Goal: Task Accomplishment & Management: Use online tool/utility

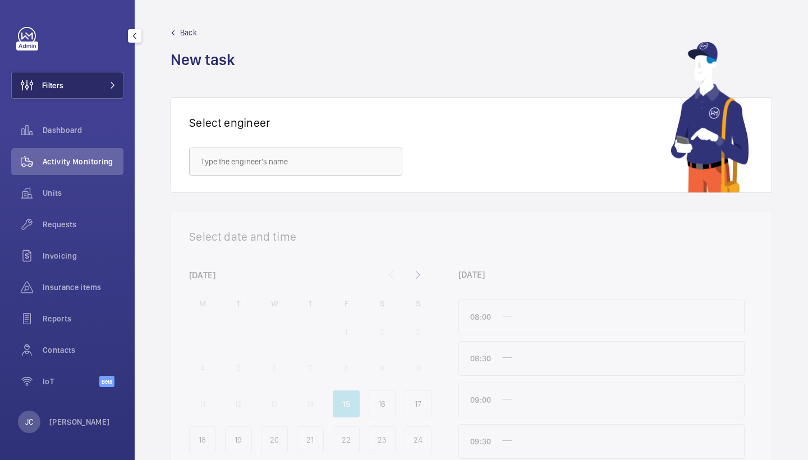
click at [101, 76] on button "Filters" at bounding box center [67, 85] width 112 height 27
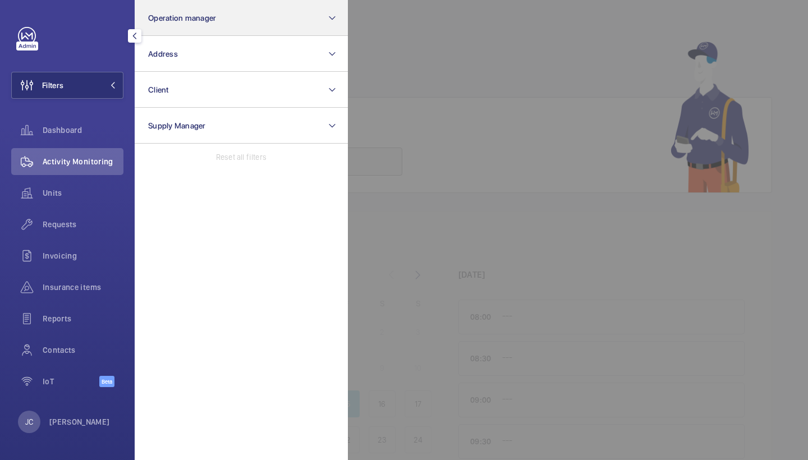
click at [177, 9] on button "Operation manager" at bounding box center [241, 18] width 213 height 36
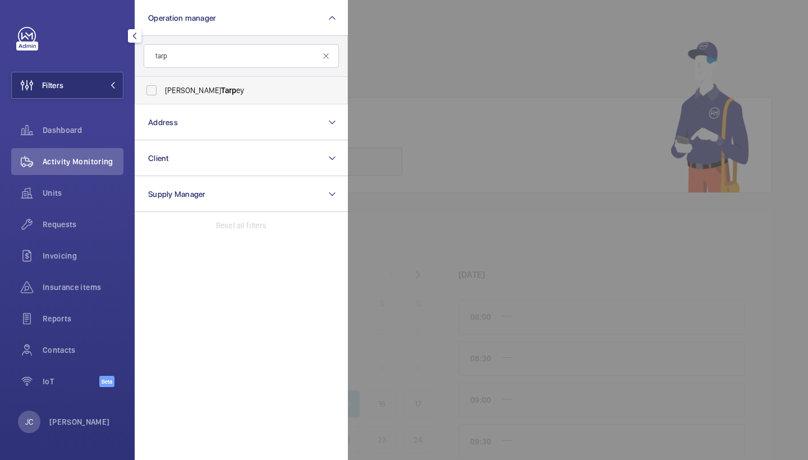
type input "tarp"
click at [245, 100] on label "Connor Tarp ey" at bounding box center [232, 90] width 195 height 27
click at [163, 100] on input "Connor Tarp ey" at bounding box center [151, 90] width 22 height 22
checkbox input "true"
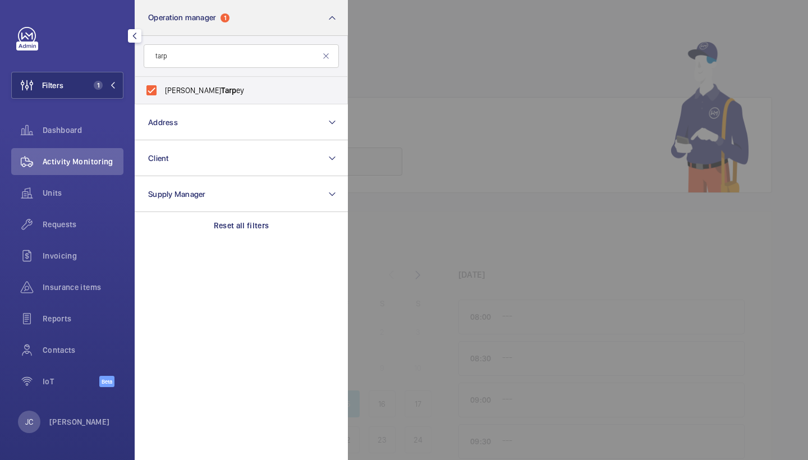
click at [72, 221] on span "Requests" at bounding box center [83, 224] width 81 height 11
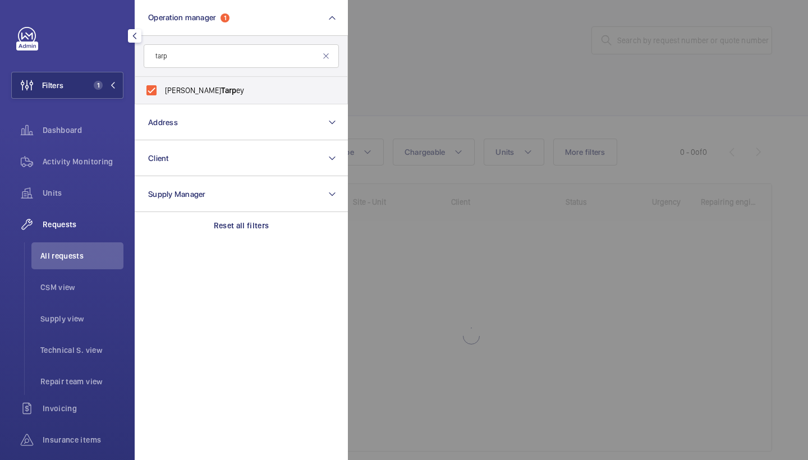
click at [430, 57] on div at bounding box center [752, 230] width 808 height 460
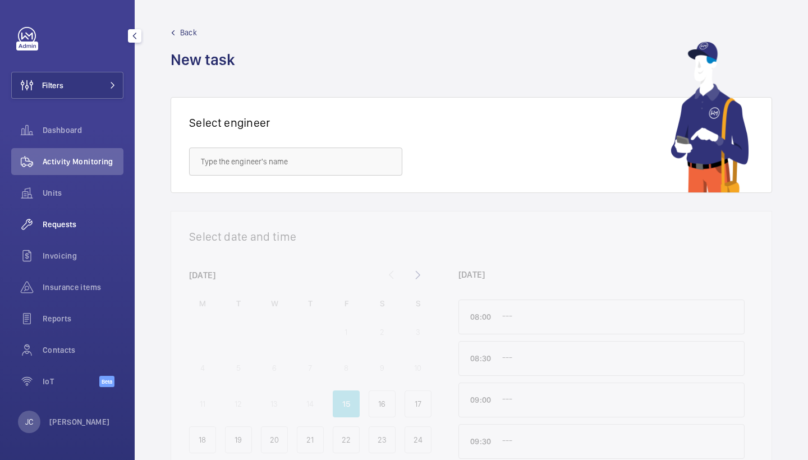
click at [84, 226] on span "Requests" at bounding box center [83, 224] width 81 height 11
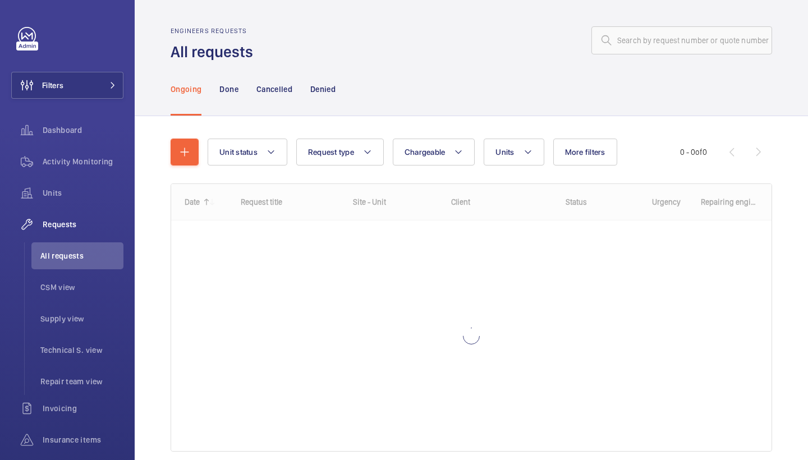
click at [684, 20] on wm-front-admin-header "Engineers requests All requests" at bounding box center [471, 31] width 673 height 62
click at [677, 39] on input "text" at bounding box center [682, 40] width 181 height 28
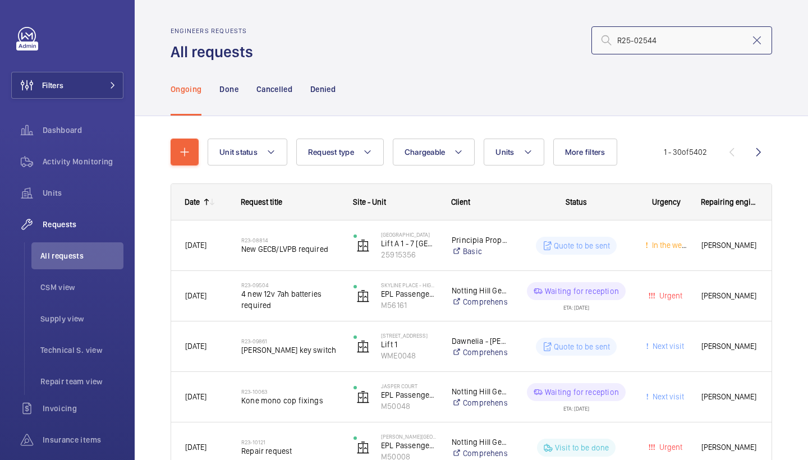
type input "R25-02544"
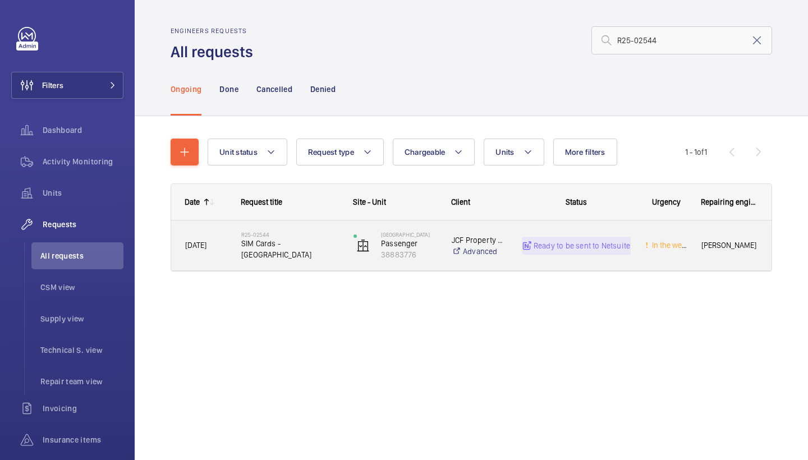
click at [296, 256] on div "R25-02544 SIM Cards - Northend House" at bounding box center [290, 246] width 98 height 33
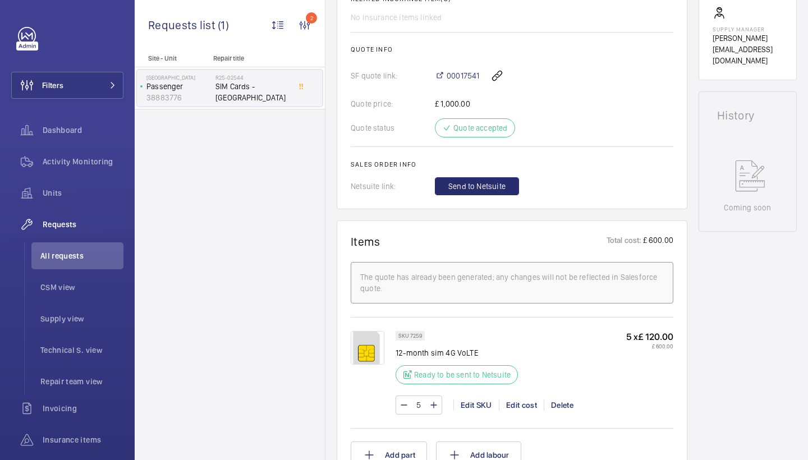
scroll to position [470, 0]
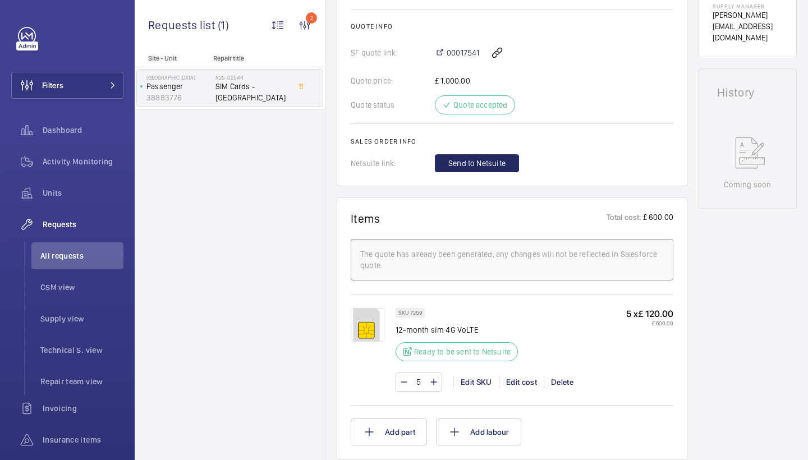
click at [480, 164] on span "Send to Netsuite" at bounding box center [476, 163] width 57 height 11
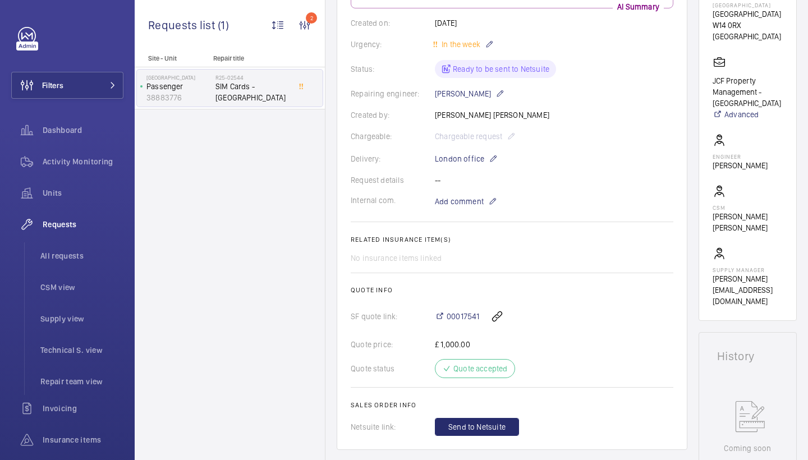
scroll to position [233, 0]
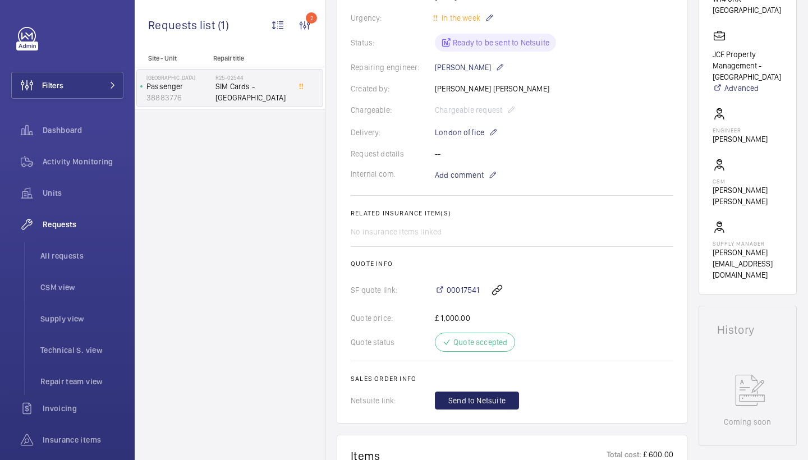
click at [464, 398] on span "Send to Netsuite" at bounding box center [476, 400] width 57 height 11
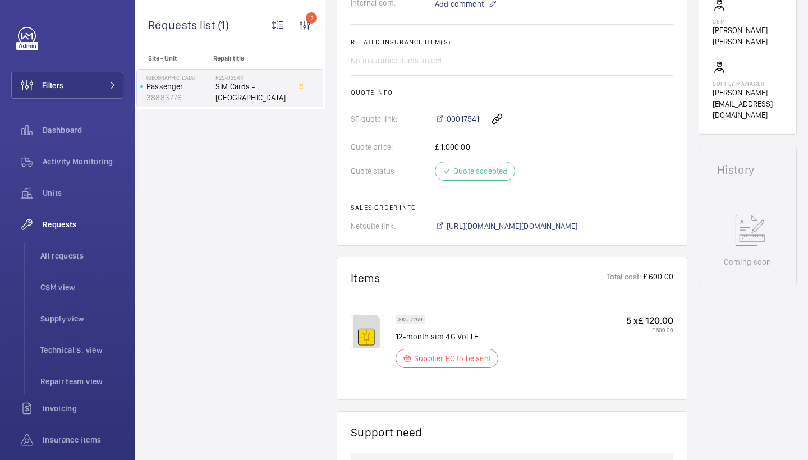
scroll to position [396, 0]
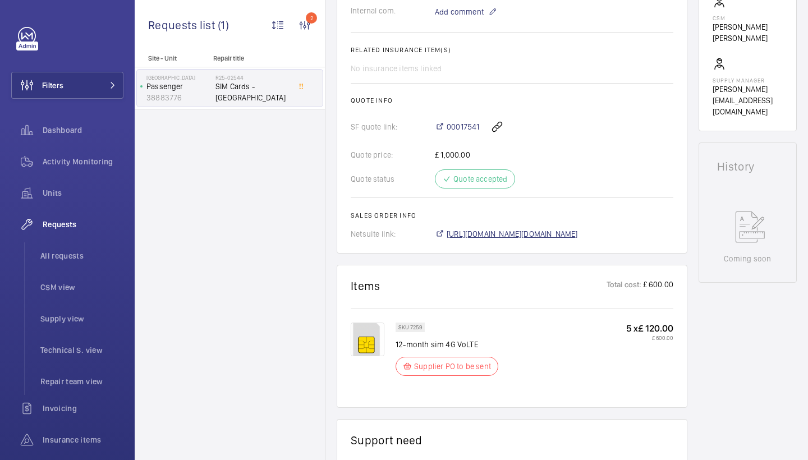
click at [562, 235] on span "[URL][DOMAIN_NAME][DOMAIN_NAME]" at bounding box center [512, 233] width 131 height 11
click at [86, 166] on span "Activity Monitoring" at bounding box center [83, 161] width 81 height 11
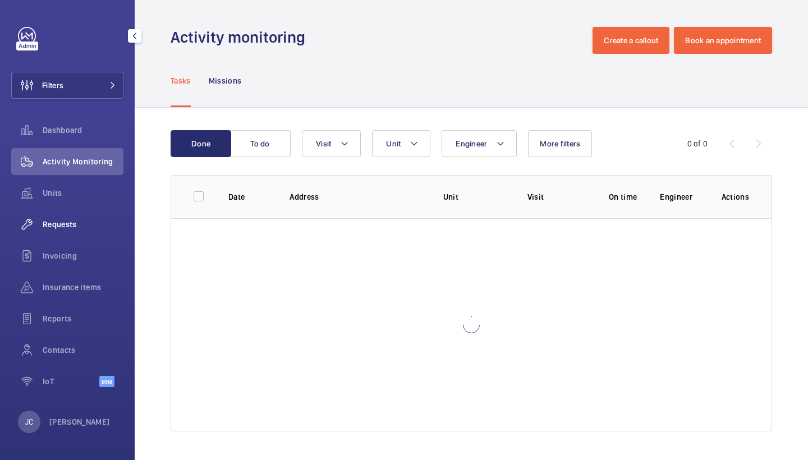
click at [78, 225] on span "Requests" at bounding box center [83, 224] width 81 height 11
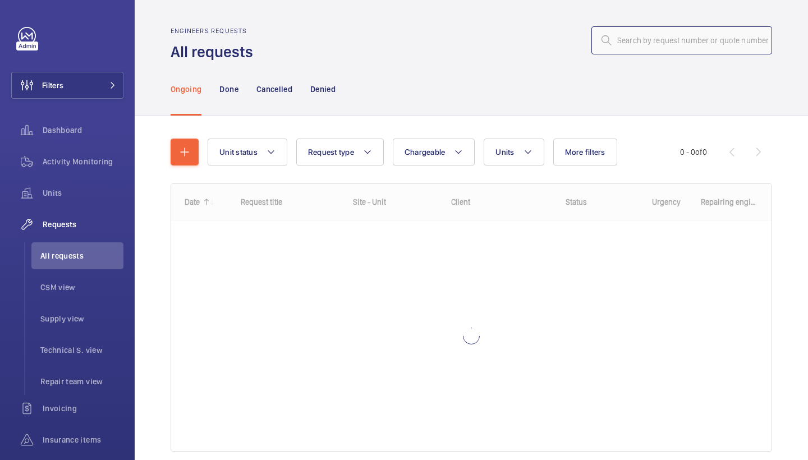
click at [679, 38] on input "text" at bounding box center [682, 40] width 181 height 28
paste input "R25-09439"
type input "R25-09439"
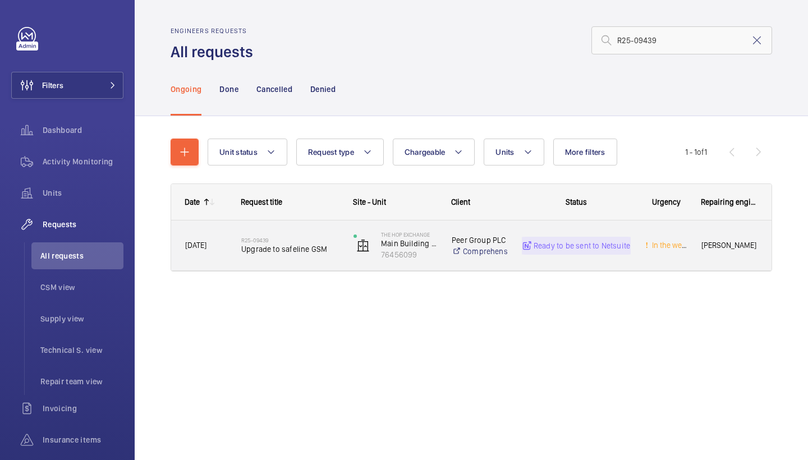
click at [261, 240] on h2 "R25-09439" at bounding box center [290, 240] width 98 height 7
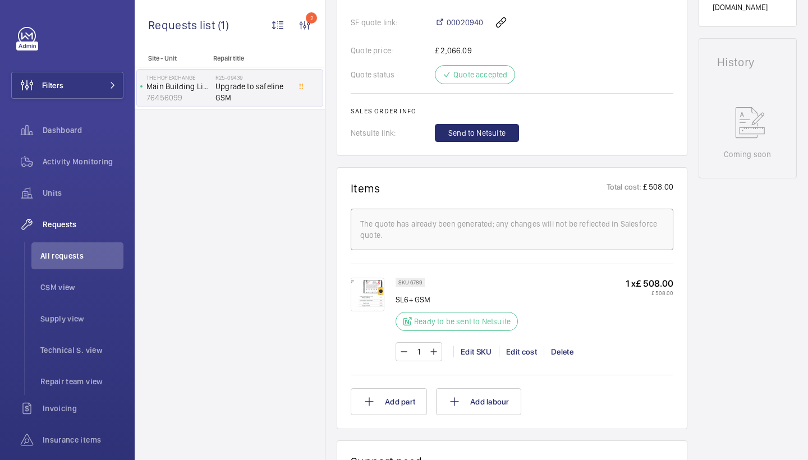
scroll to position [511, 0]
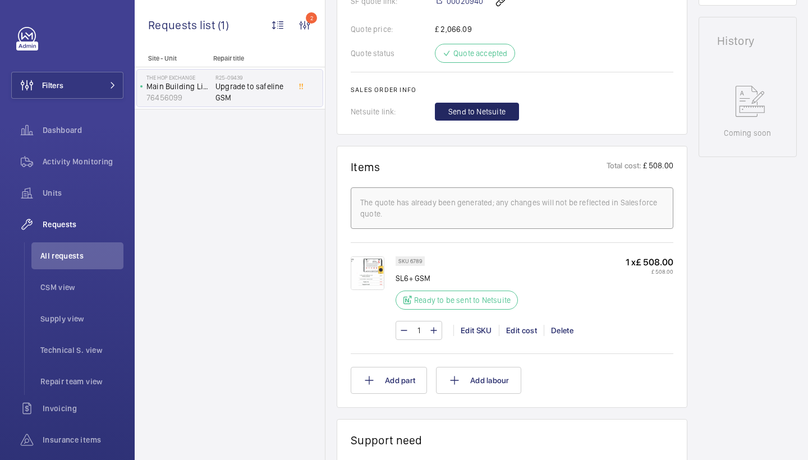
click at [502, 112] on span "Send to Netsuite" at bounding box center [476, 111] width 57 height 11
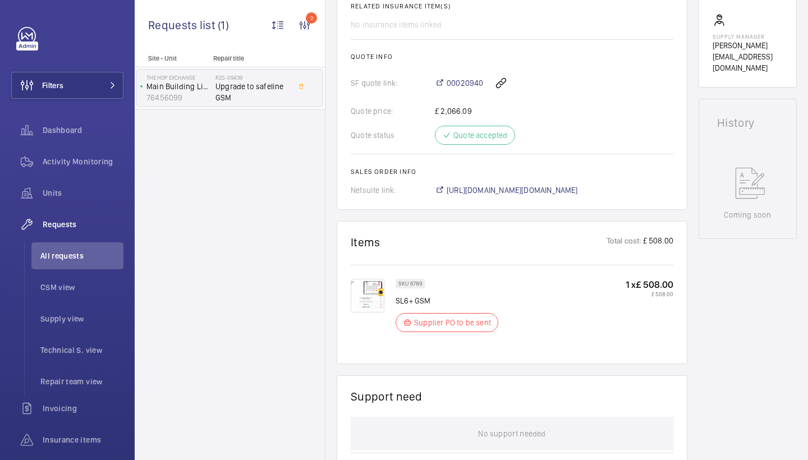
scroll to position [430, 0]
click at [502, 184] on span "https://6461500.app.netsuite.com/app/accounting/transactions/salesord.nl?id=291…" at bounding box center [512, 188] width 131 height 11
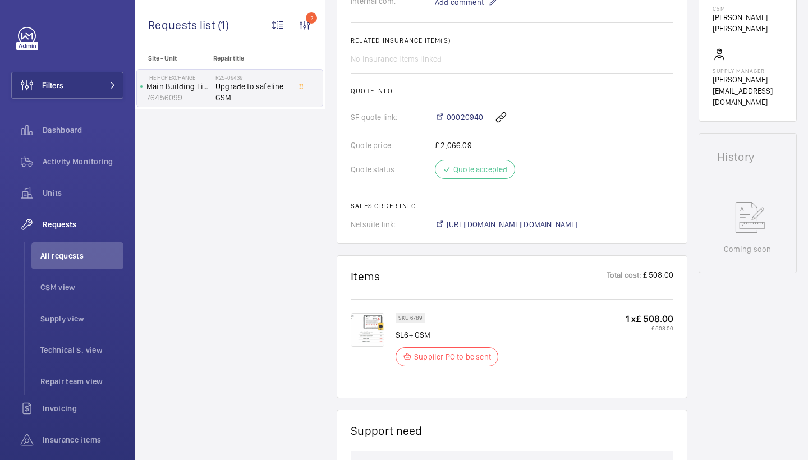
scroll to position [395, 0]
click at [471, 113] on span "00020940" at bounding box center [465, 117] width 36 height 11
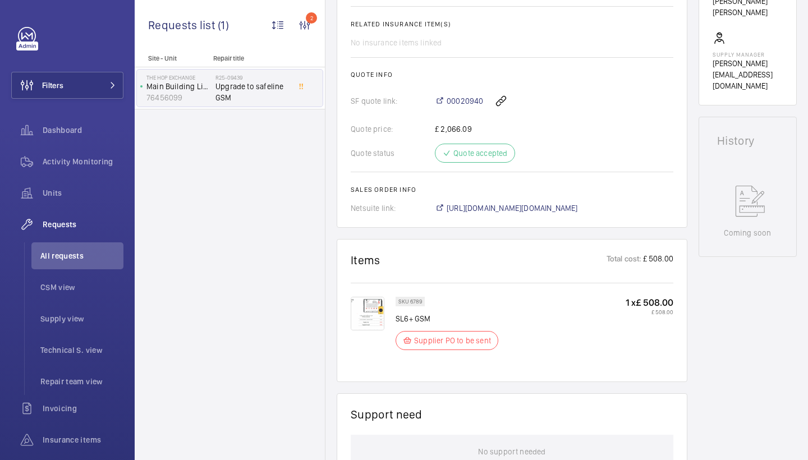
scroll to position [418, 0]
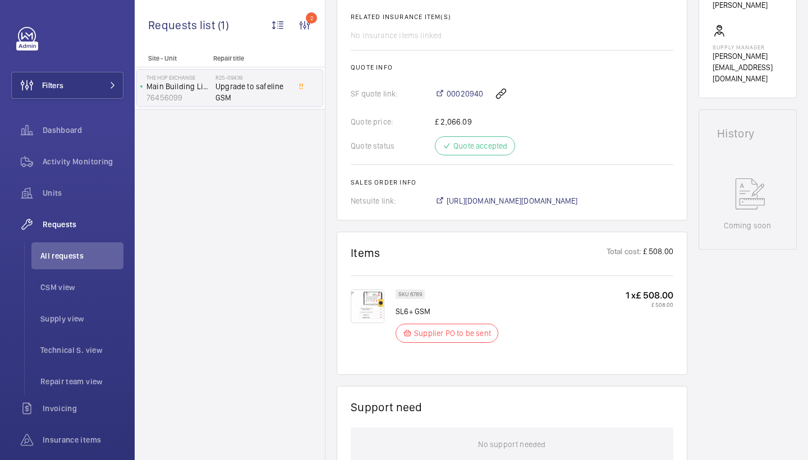
click at [371, 298] on img at bounding box center [368, 307] width 34 height 34
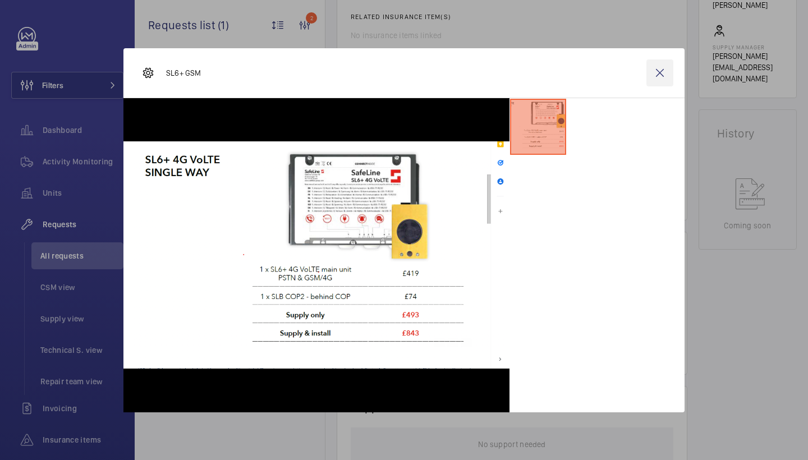
click at [656, 75] on wm-front-icon-button at bounding box center [660, 72] width 27 height 27
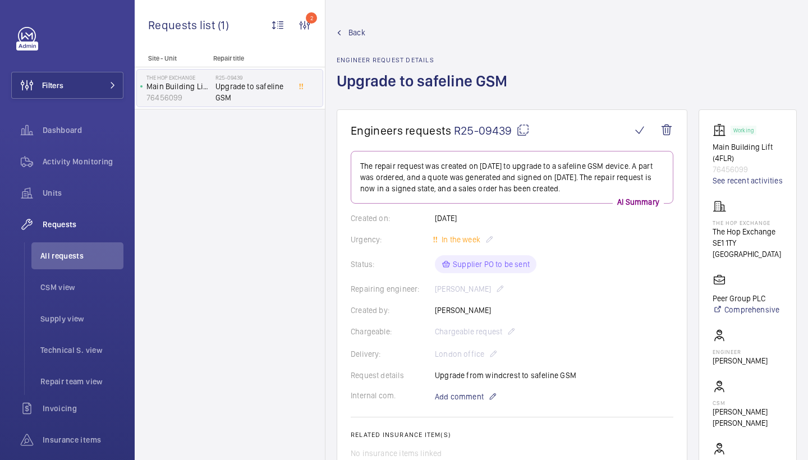
scroll to position [0, 0]
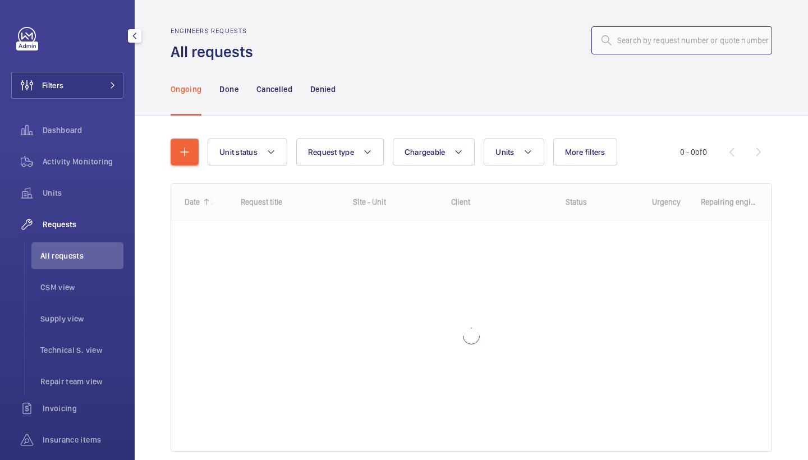
click at [685, 33] on input "text" at bounding box center [682, 40] width 181 height 28
paste input "R25-10857"
type input "R25-10857"
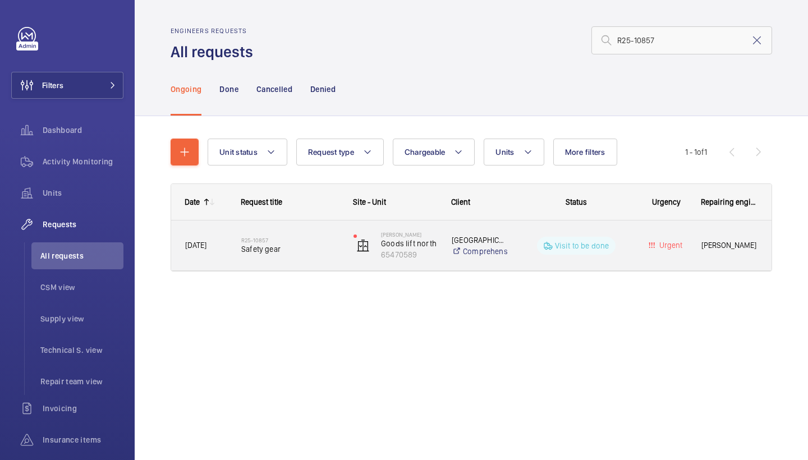
click at [267, 241] on h2 "R25-10857" at bounding box center [290, 240] width 98 height 7
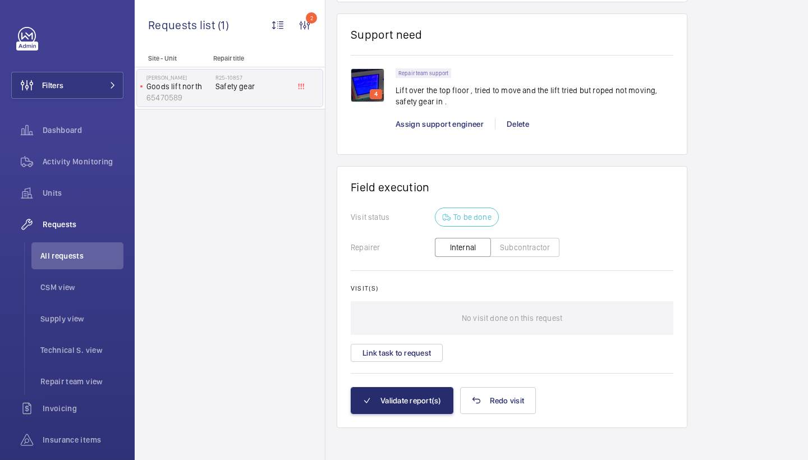
scroll to position [771, 0]
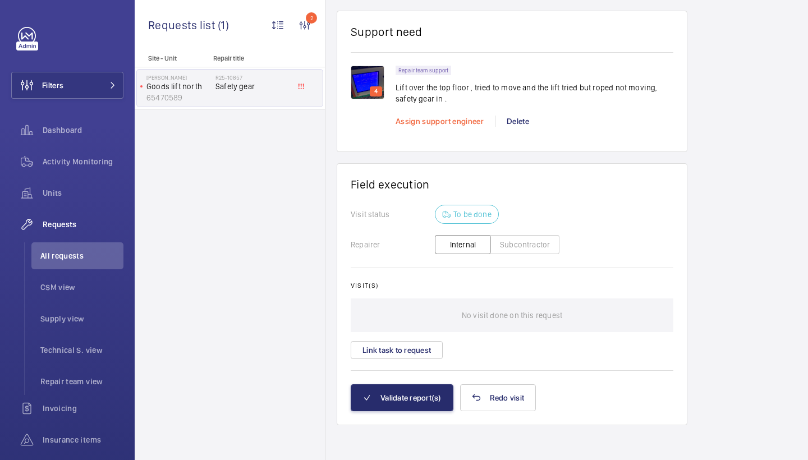
click at [446, 119] on span "Assign support engineer" at bounding box center [440, 121] width 88 height 9
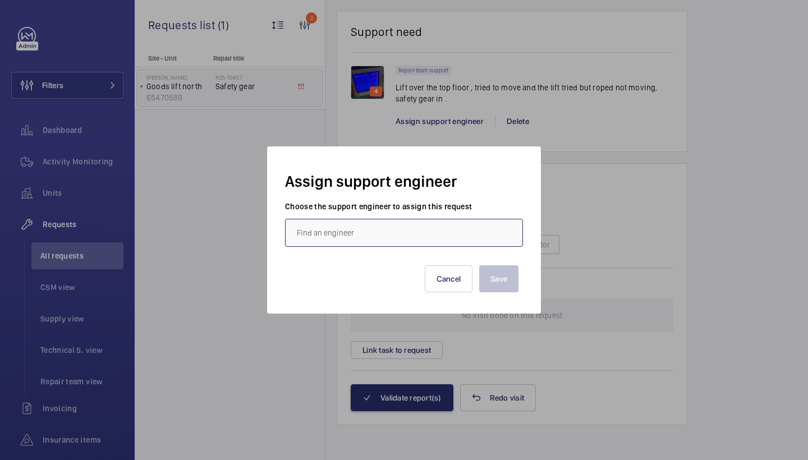
click at [385, 224] on input "text" at bounding box center [404, 233] width 238 height 28
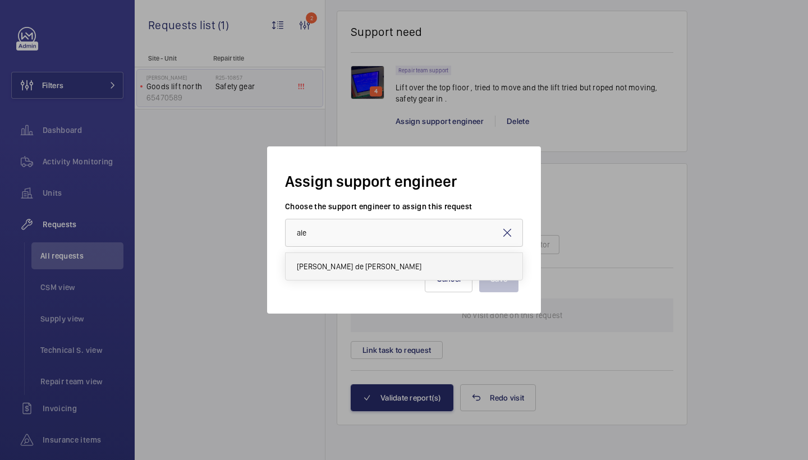
click at [365, 269] on span "Alex Nicola de Paula Pirozzolo" at bounding box center [359, 266] width 125 height 11
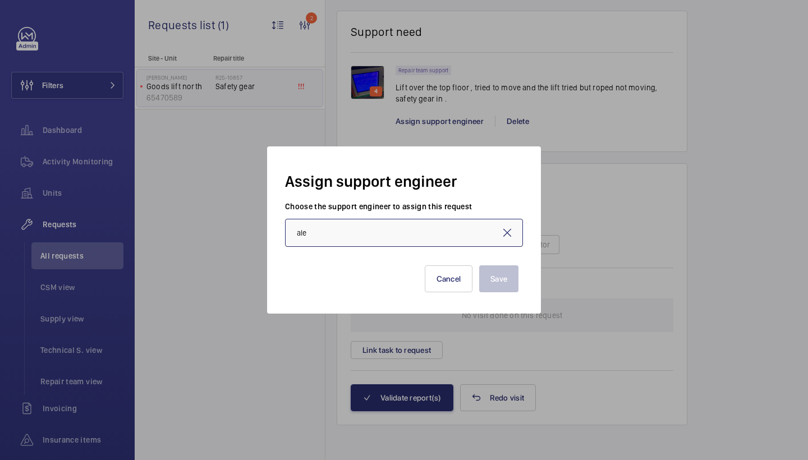
type input "Alex Nicola de Paula Pirozzolo"
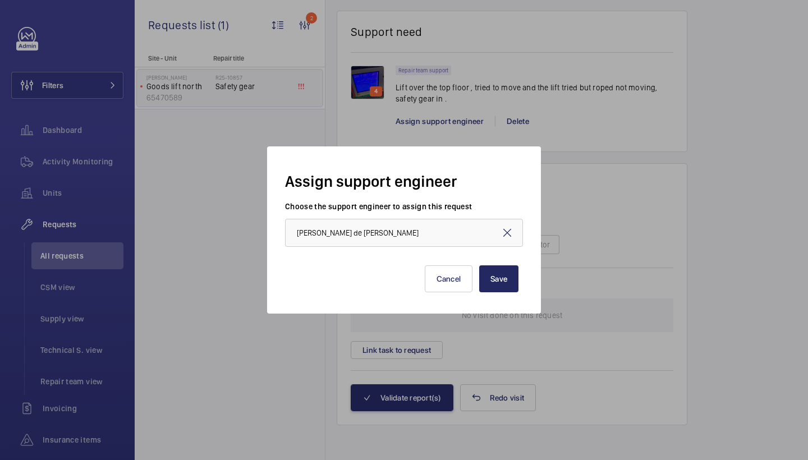
click at [494, 280] on button "Save" at bounding box center [498, 278] width 39 height 27
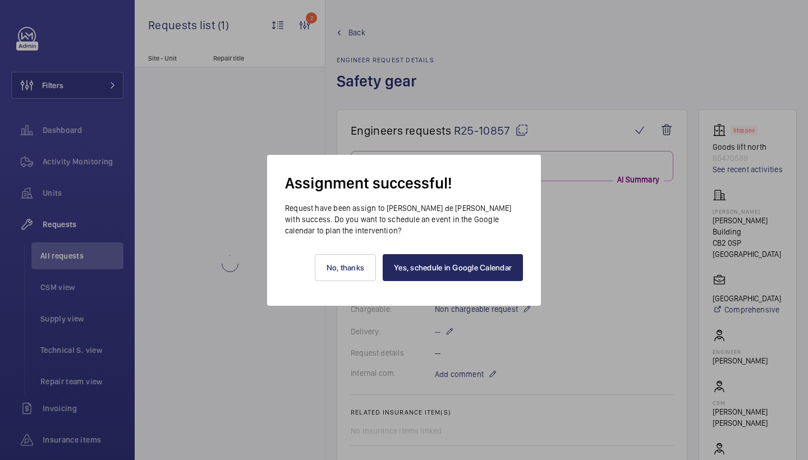
click at [471, 272] on link "Yes, schedule in Google Calendar" at bounding box center [453, 267] width 140 height 27
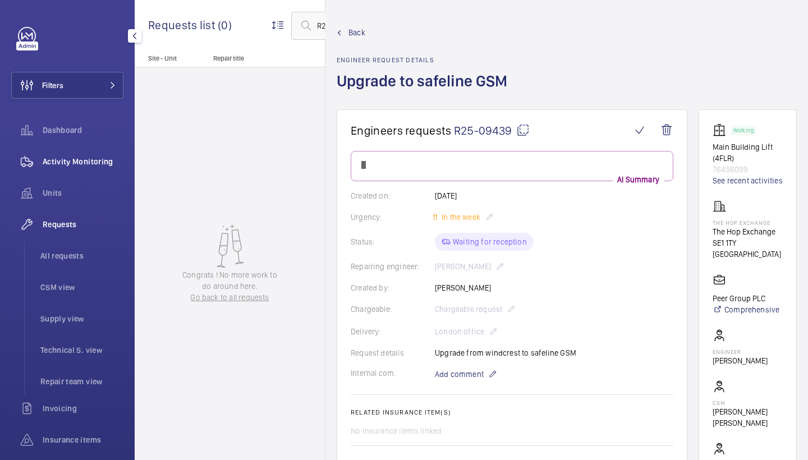
click at [70, 168] on div "Activity Monitoring" at bounding box center [67, 161] width 112 height 27
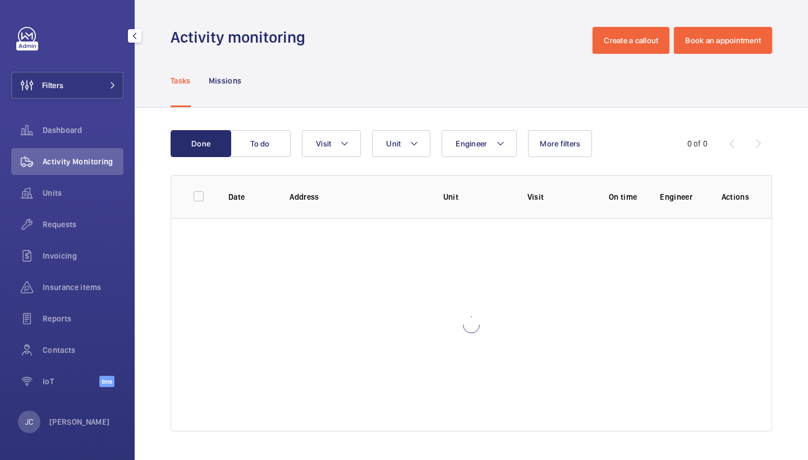
click at [104, 99] on div "Filters Dashboard Activity Monitoring Units Requests Invoicing Insurance items …" at bounding box center [67, 213] width 112 height 373
click at [110, 72] on button "Filters" at bounding box center [67, 85] width 112 height 27
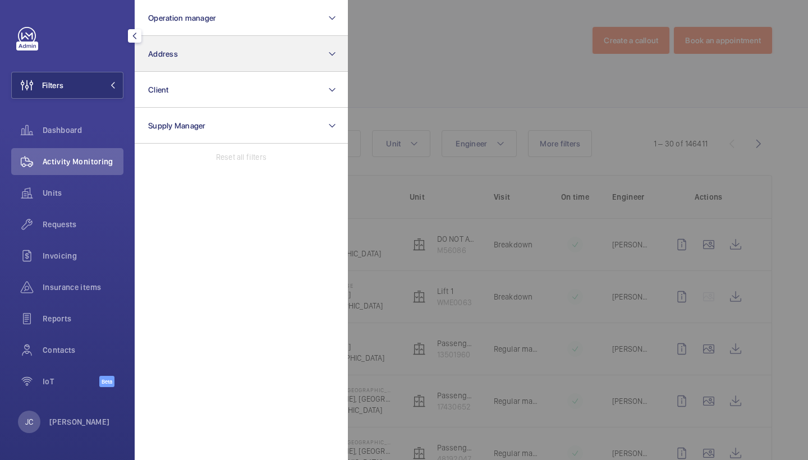
click at [165, 59] on button "Address" at bounding box center [241, 54] width 213 height 36
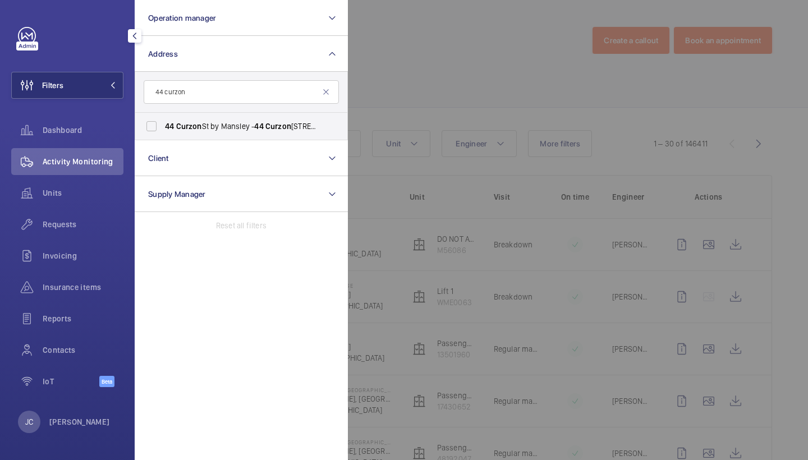
type input "44 cursor"
drag, startPoint x: 186, startPoint y: 109, endPoint x: 185, endPoint y: 121, distance: 11.9
click at [185, 121] on span "[STREET_ADDRESS]" at bounding box center [242, 126] width 154 height 11
click at [163, 121] on input "[STREET_ADDRESS]" at bounding box center [151, 126] width 22 height 22
checkbox input "true"
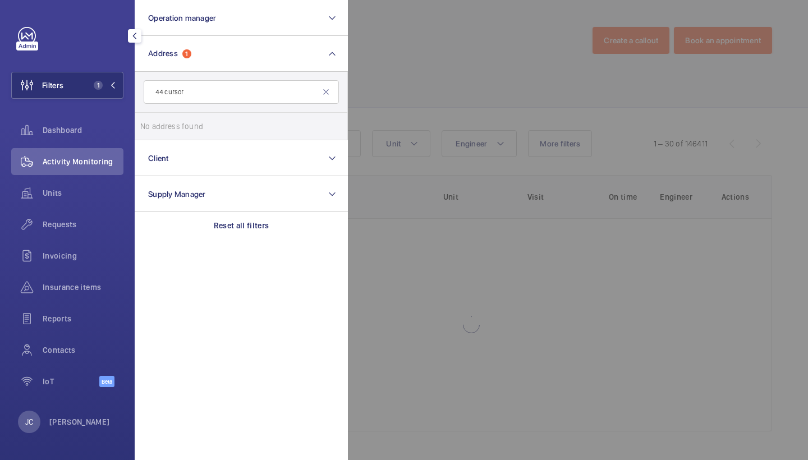
click at [427, 62] on div at bounding box center [752, 230] width 808 height 460
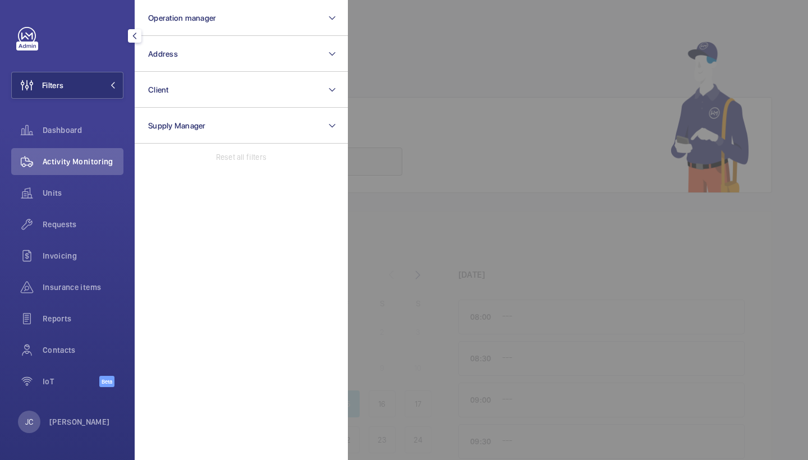
click at [203, 56] on button "Address" at bounding box center [241, 54] width 213 height 36
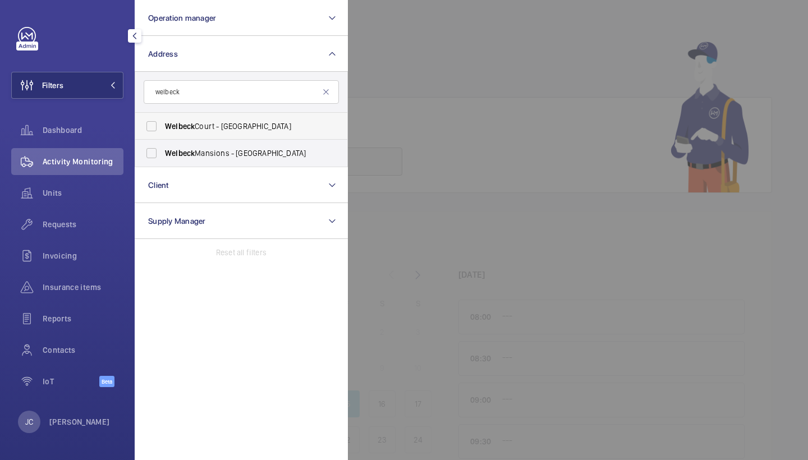
type input "welbeck"
click at [179, 120] on label "[GEOGRAPHIC_DATA] - [STREET_ADDRESS]" at bounding box center [232, 126] width 195 height 27
click at [163, 120] on input "[GEOGRAPHIC_DATA] - [STREET_ADDRESS]" at bounding box center [151, 126] width 22 height 22
checkbox input "true"
click at [123, 158] on span "Activity Monitoring" at bounding box center [83, 161] width 81 height 11
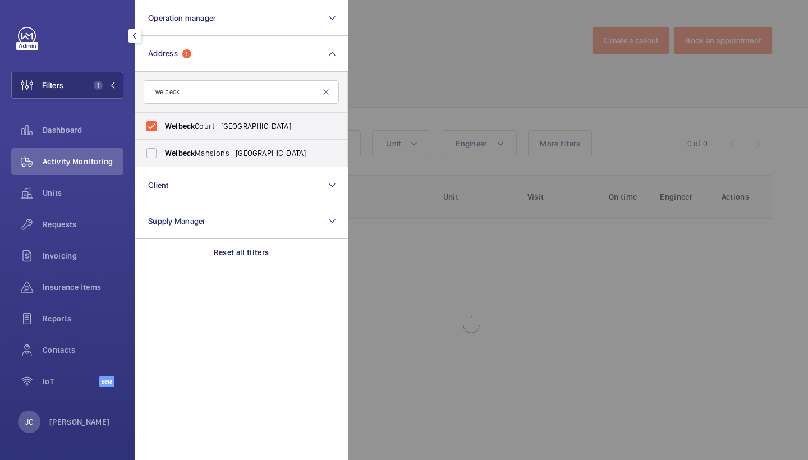
click at [519, 39] on div at bounding box center [752, 230] width 808 height 460
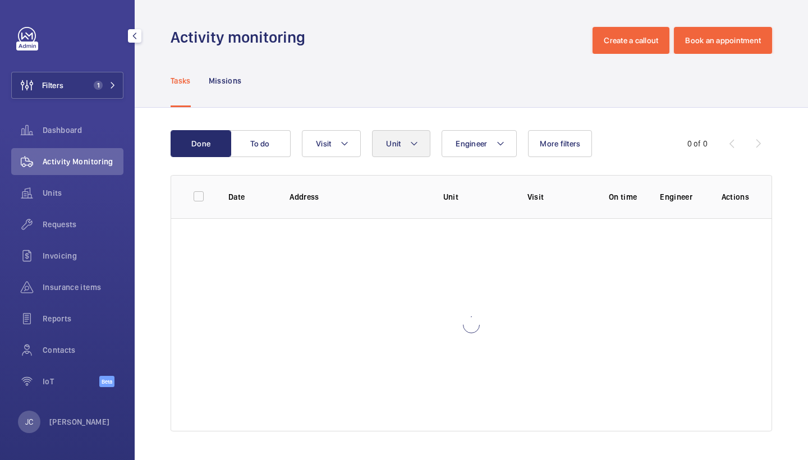
click at [424, 139] on button "Unit" at bounding box center [401, 143] width 58 height 27
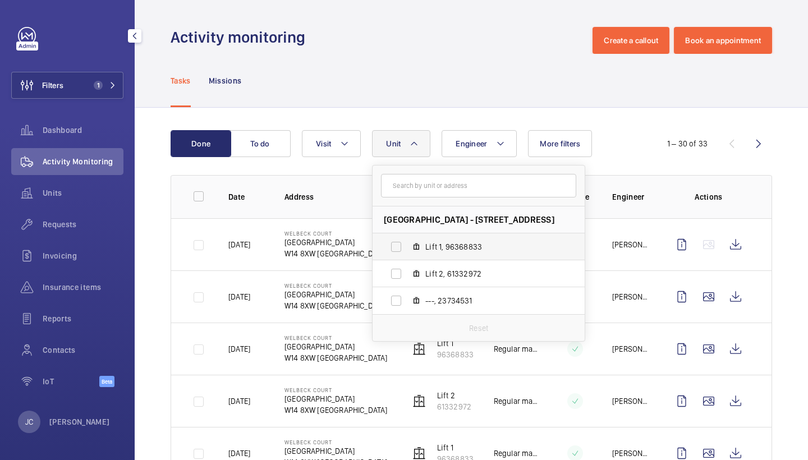
click at [397, 250] on label "Lift 1, 96368833" at bounding box center [470, 246] width 194 height 27
click at [397, 250] on input "Lift 1, 96368833" at bounding box center [396, 247] width 22 height 22
checkbox input "true"
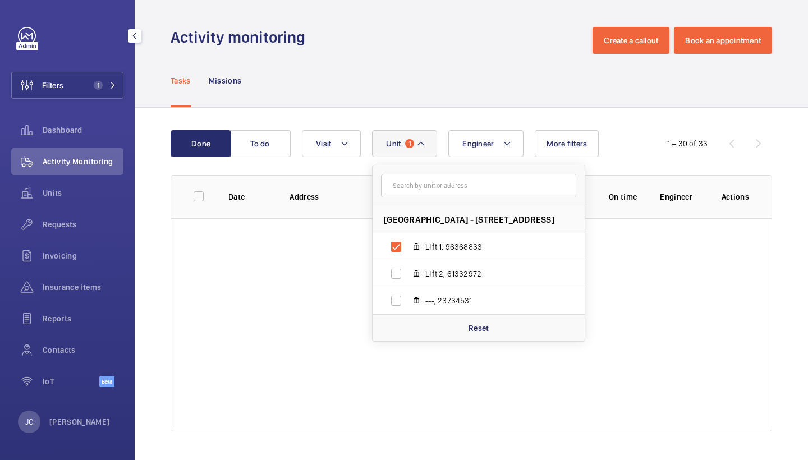
click at [448, 99] on div "Tasks Missions" at bounding box center [472, 80] width 602 height 53
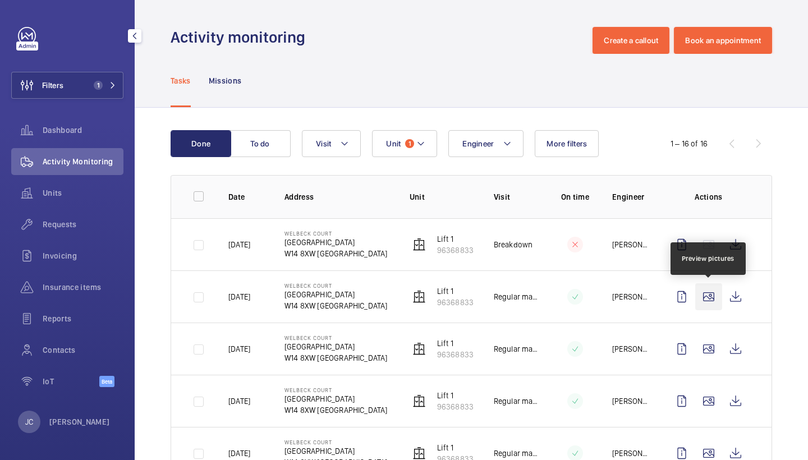
click at [707, 300] on wm-front-icon-button at bounding box center [708, 296] width 27 height 27
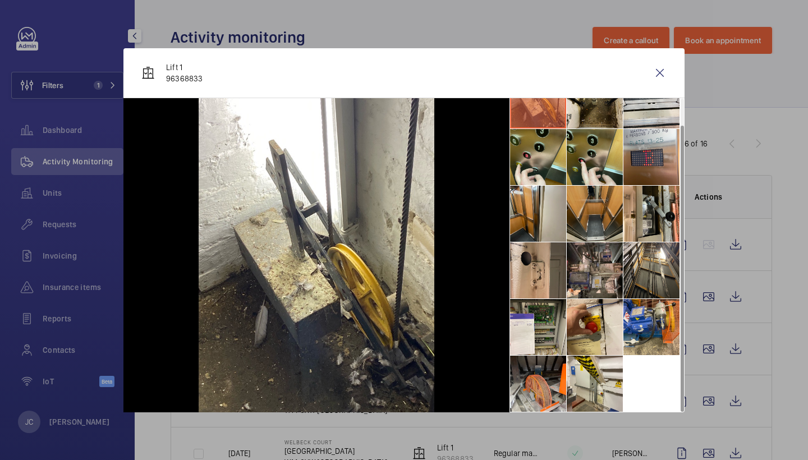
scroll to position [26, 0]
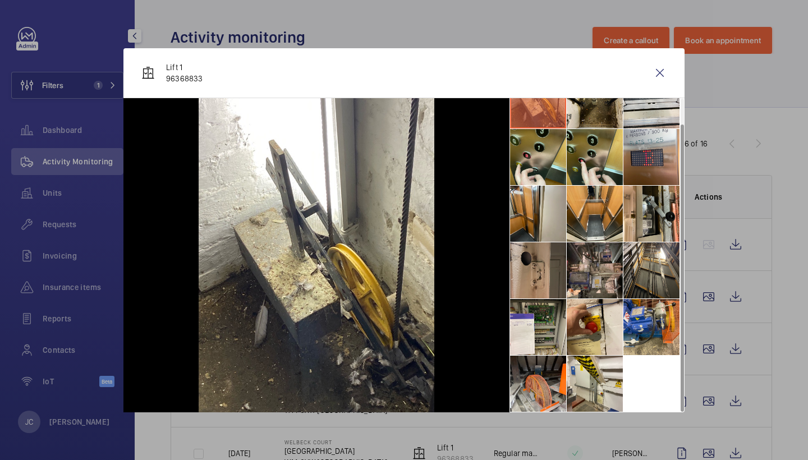
click at [548, 267] on li at bounding box center [538, 270] width 56 height 56
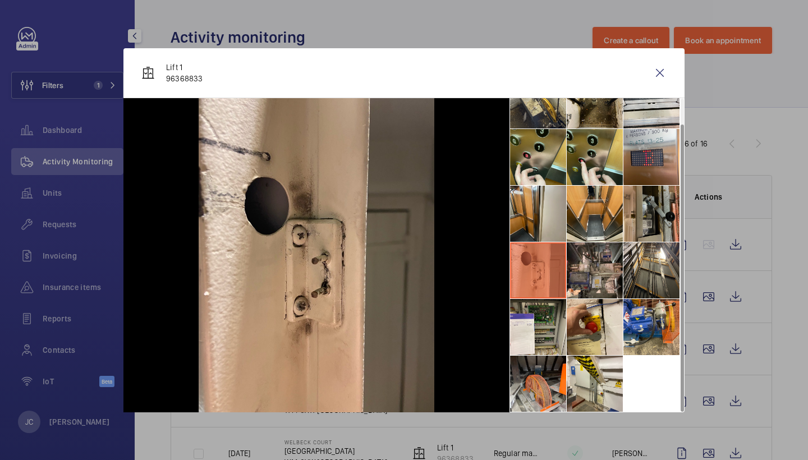
click at [649, 214] on li at bounding box center [652, 214] width 56 height 56
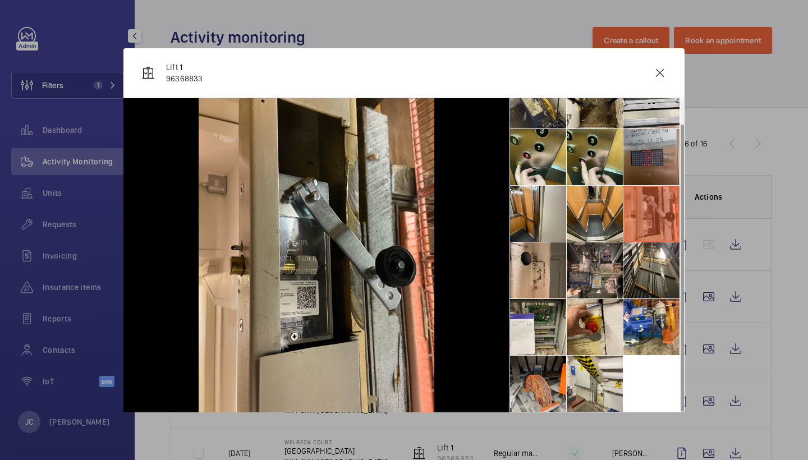
click at [642, 150] on li at bounding box center [652, 157] width 56 height 56
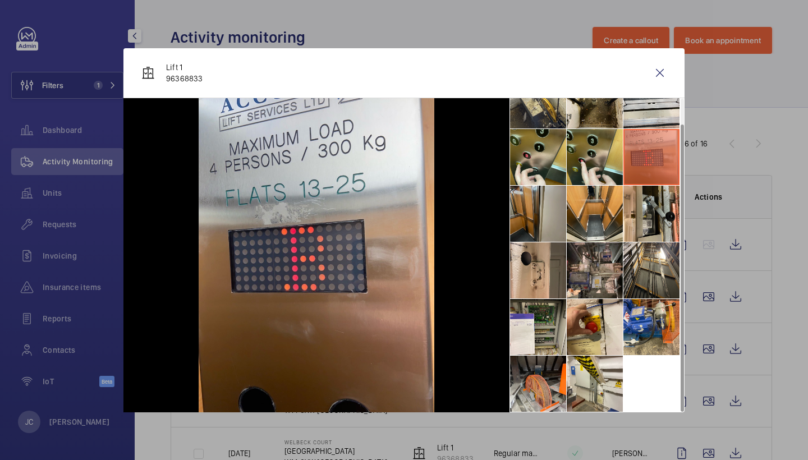
click at [557, 196] on li at bounding box center [538, 214] width 56 height 56
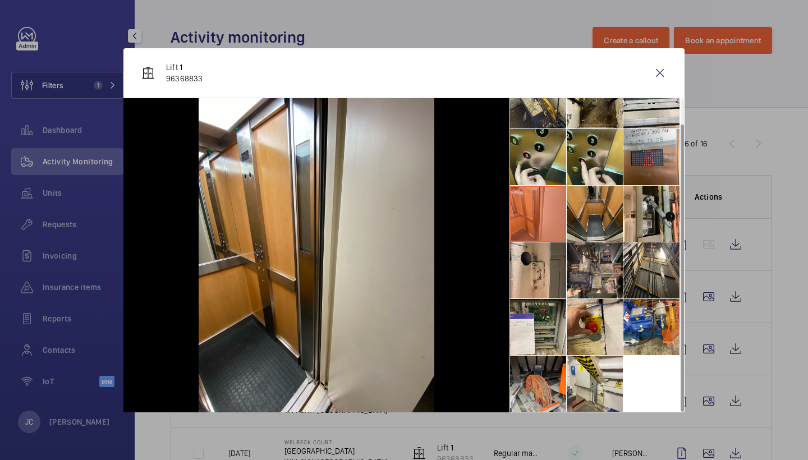
click at [584, 197] on li at bounding box center [595, 214] width 56 height 56
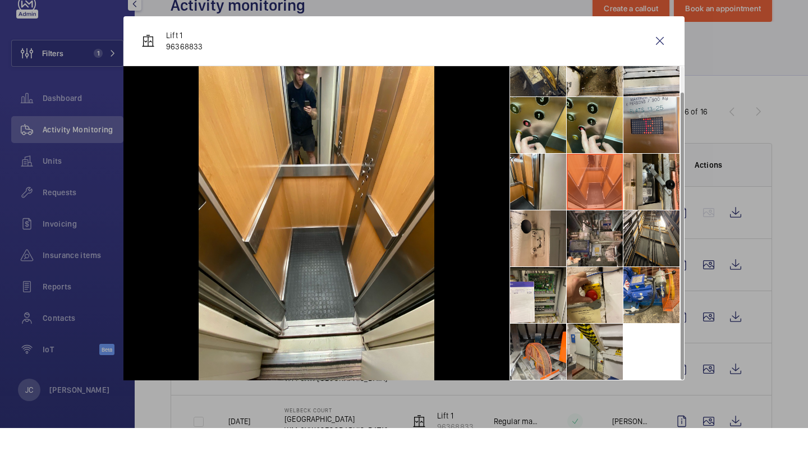
click at [581, 356] on li at bounding box center [595, 384] width 56 height 56
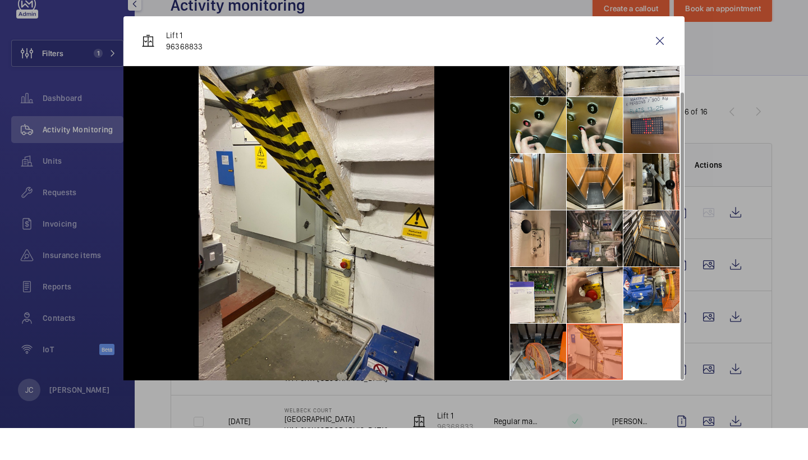
click at [545, 356] on li at bounding box center [538, 384] width 56 height 56
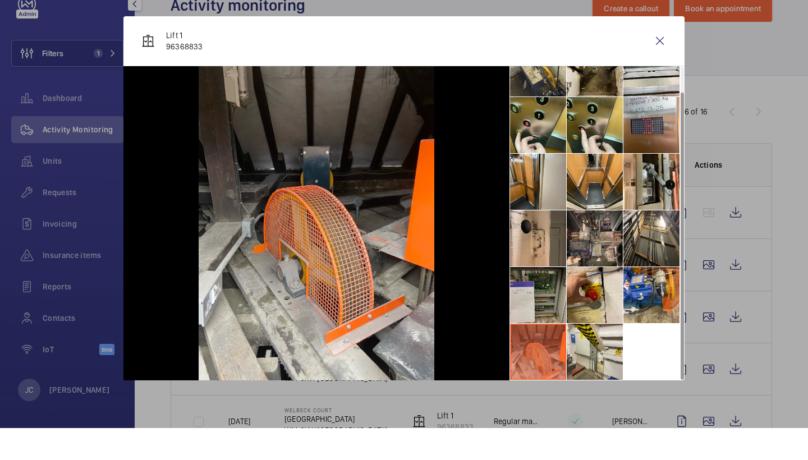
click at [546, 299] on li at bounding box center [538, 327] width 56 height 56
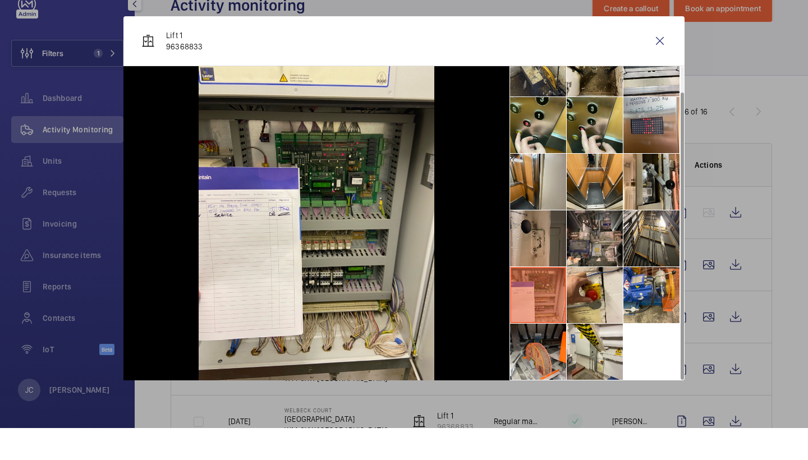
click at [551, 254] on li at bounding box center [538, 270] width 56 height 56
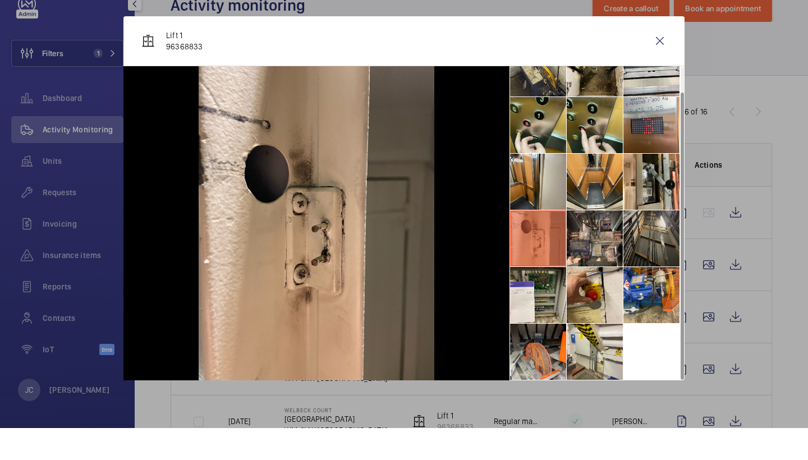
click at [652, 250] on li at bounding box center [652, 270] width 56 height 56
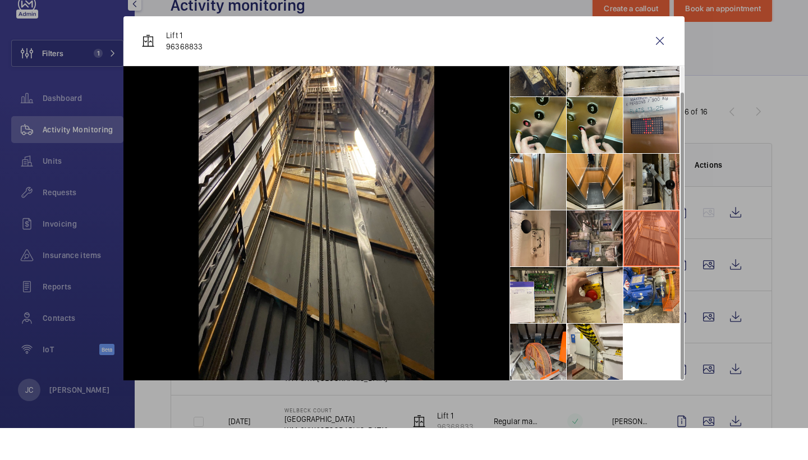
click at [655, 186] on li at bounding box center [652, 214] width 56 height 56
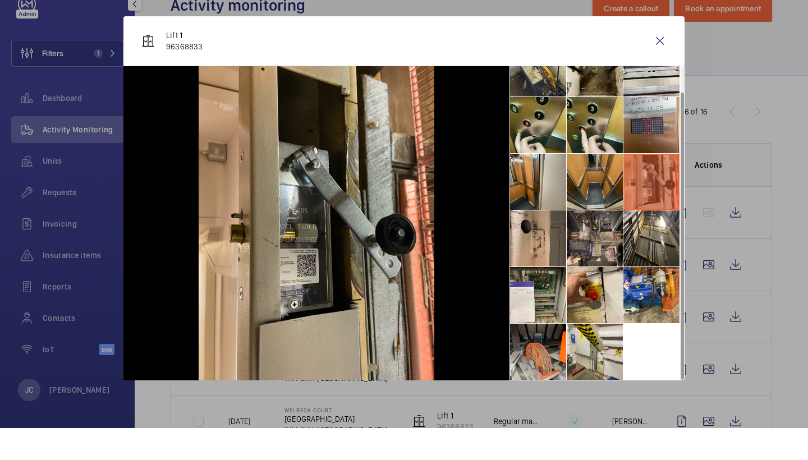
click at [620, 186] on li at bounding box center [595, 214] width 56 height 56
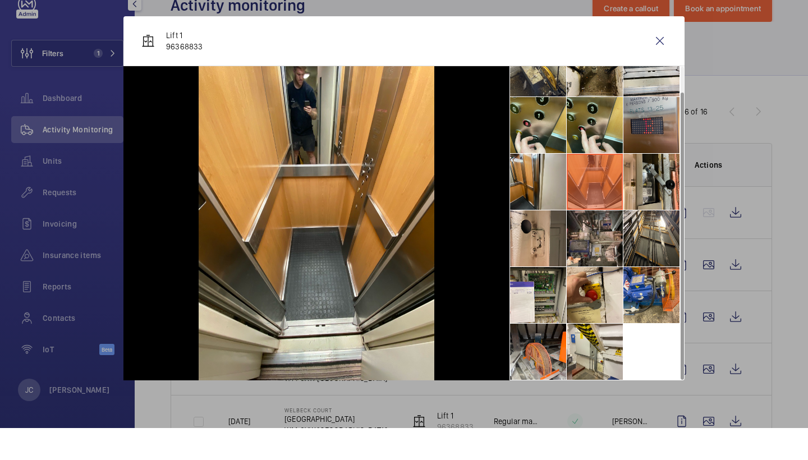
click at [643, 129] on li at bounding box center [652, 157] width 56 height 56
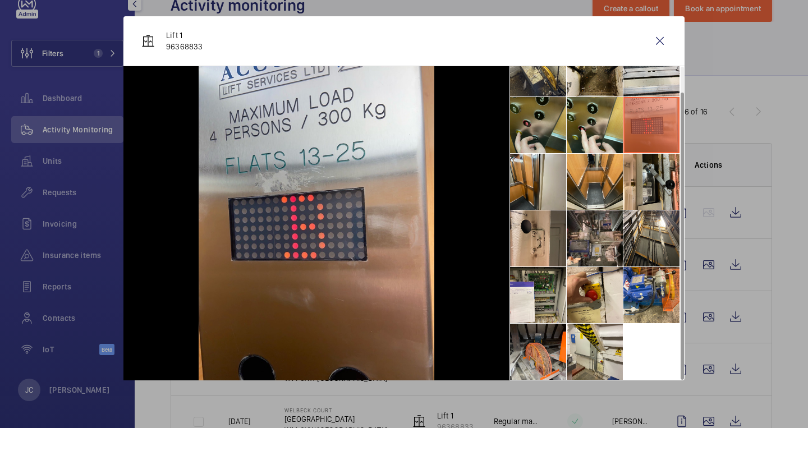
click at [534, 139] on li at bounding box center [538, 157] width 56 height 56
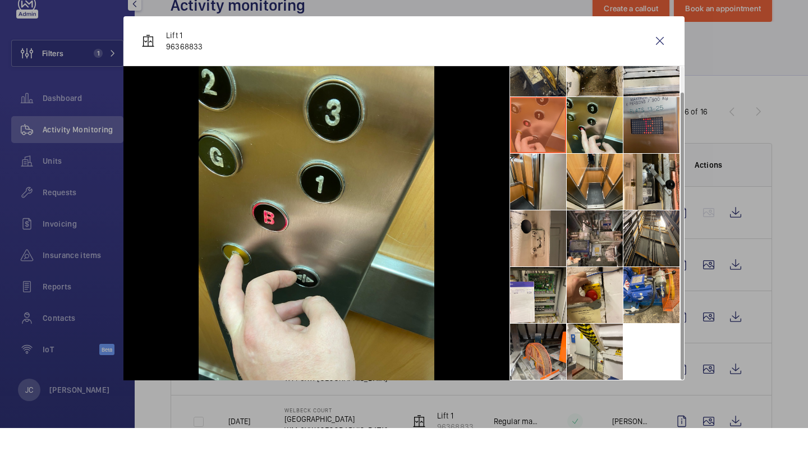
click at [644, 129] on li at bounding box center [652, 157] width 56 height 56
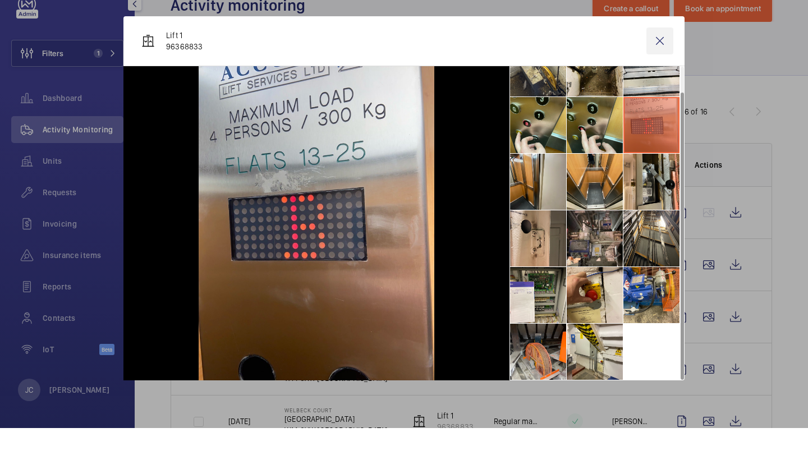
click at [659, 59] on wm-front-icon-button at bounding box center [660, 72] width 27 height 27
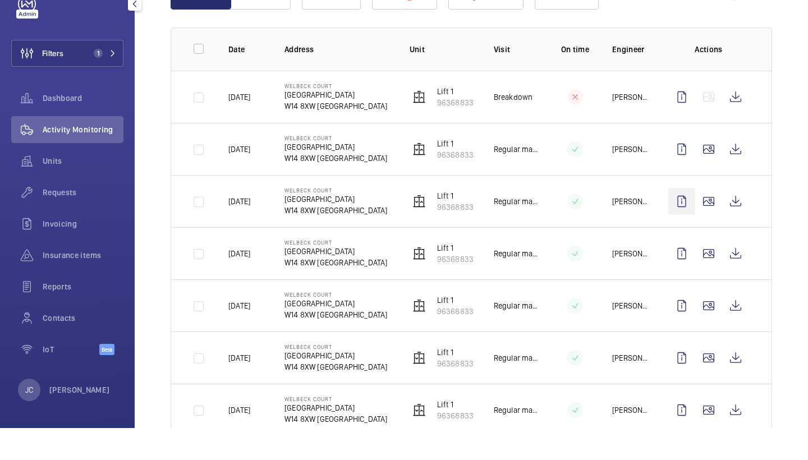
scroll to position [114, 0]
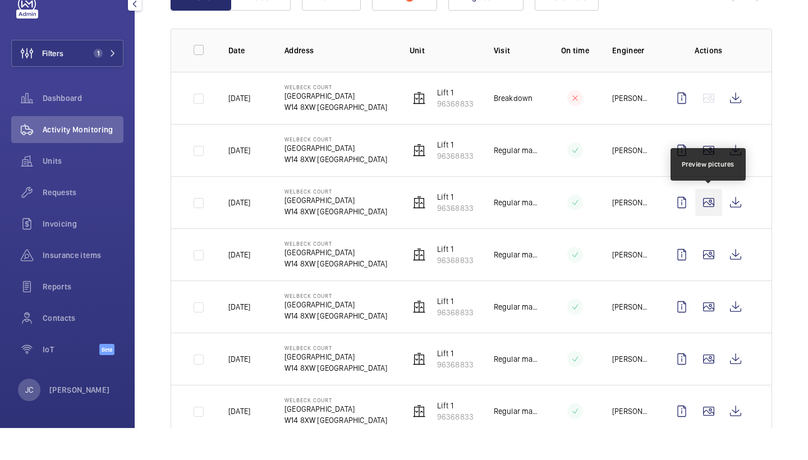
click at [717, 221] on wm-front-icon-button at bounding box center [708, 234] width 27 height 27
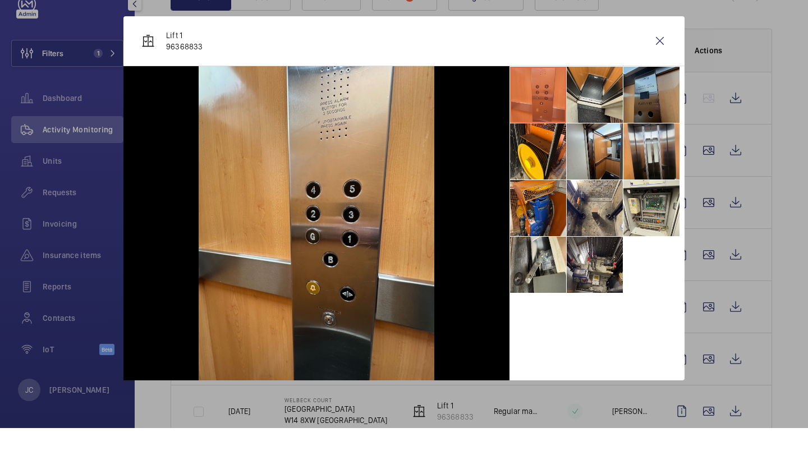
click at [638, 99] on li at bounding box center [652, 127] width 56 height 56
